Goal: Information Seeking & Learning: Learn about a topic

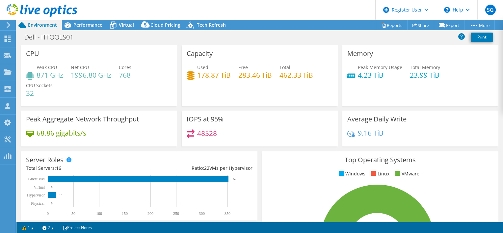
select select "USD"
click at [92, 26] on span "Performance" at bounding box center [87, 25] width 29 height 6
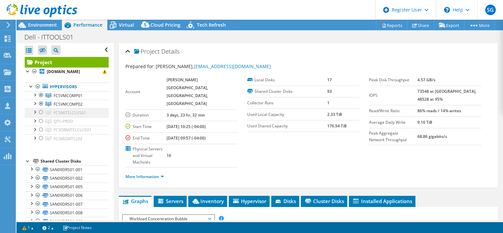
click at [41, 112] on div at bounding box center [41, 112] width 7 height 8
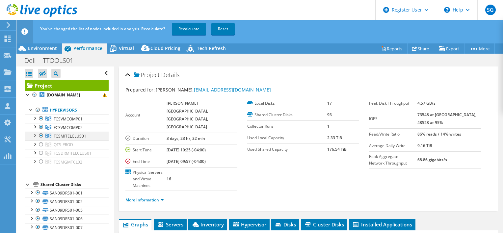
click at [41, 134] on div at bounding box center [41, 136] width 7 height 8
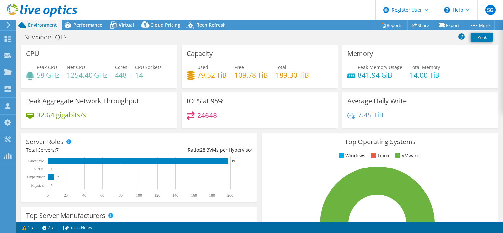
select select "USD"
click at [78, 21] on div "Performance" at bounding box center [84, 25] width 45 height 11
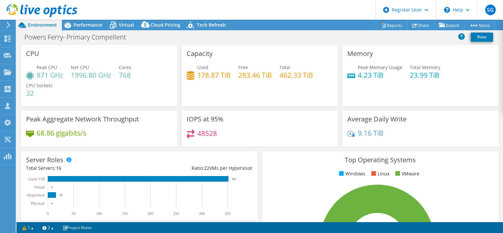
select select "USD"
click at [94, 22] on span "Performance" at bounding box center [87, 25] width 29 height 6
